Goal: Task Accomplishment & Management: Use online tool/utility

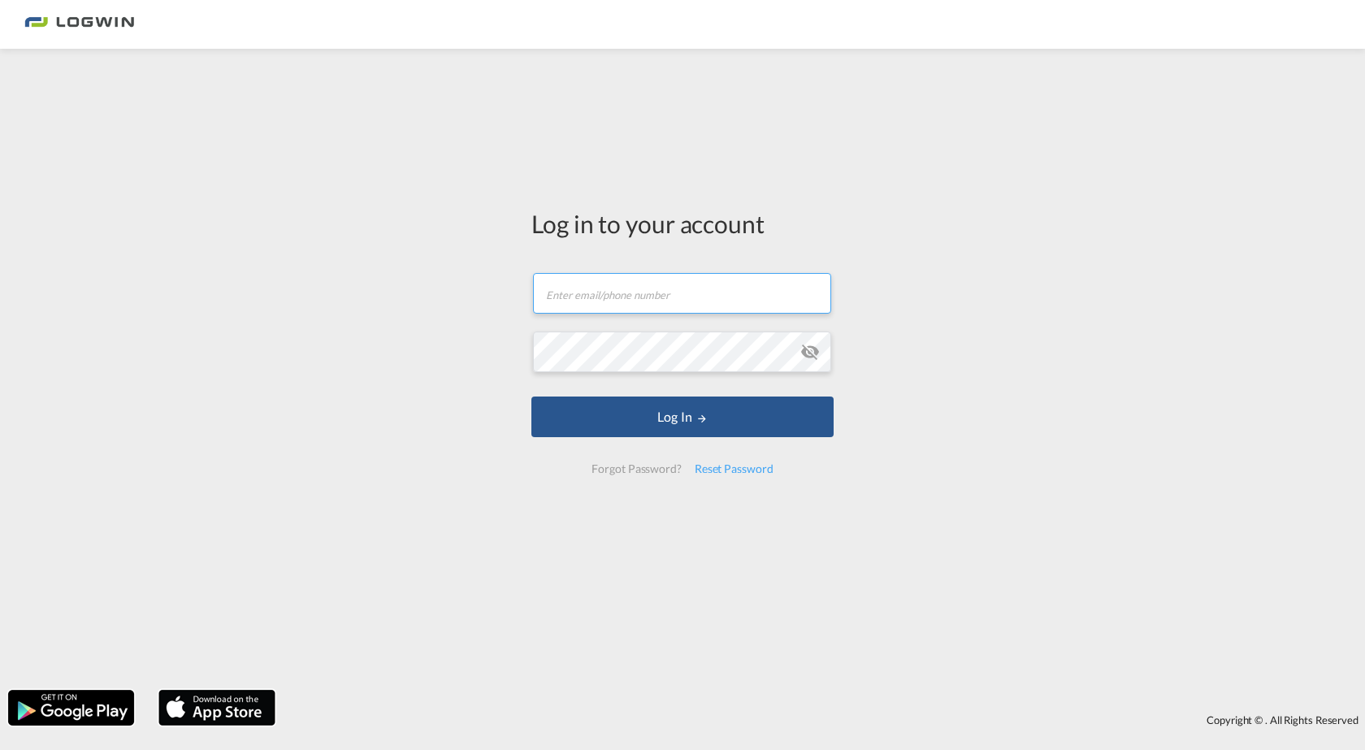
click at [628, 300] on input "text" at bounding box center [682, 293] width 298 height 41
type input "[PERSON_NAME][EMAIL_ADDRESS][PERSON_NAME][DOMAIN_NAME]"
click at [532, 397] on button "Log In" at bounding box center [683, 417] width 302 height 41
